Goal: Find specific page/section: Find specific page/section

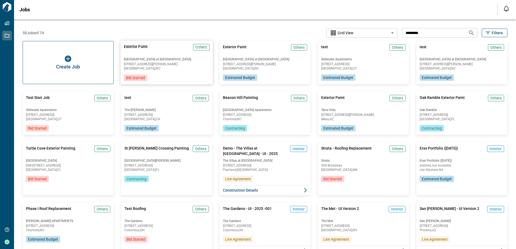
click at [146, 56] on div "Exterior Paint Others [GEOGRAPHIC_DATA] at [GEOGRAPHIC_DATA] [STREET_ADDRESS][P…" at bounding box center [166, 63] width 92 height 44
